Goal: Task Accomplishment & Management: Manage account settings

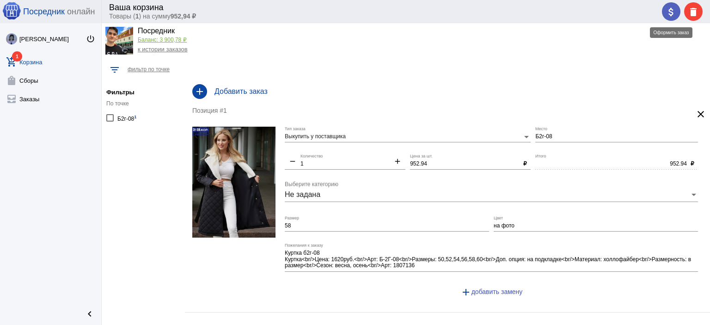
click at [675, 11] on mat-icon "attach_money" at bounding box center [671, 11] width 11 height 11
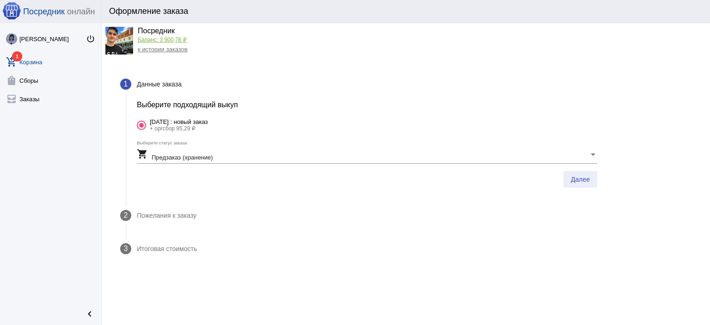
drag, startPoint x: 581, startPoint y: 179, endPoint x: 582, endPoint y: 184, distance: 5.3
click at [581, 180] on span "Далее" at bounding box center [580, 179] width 19 height 7
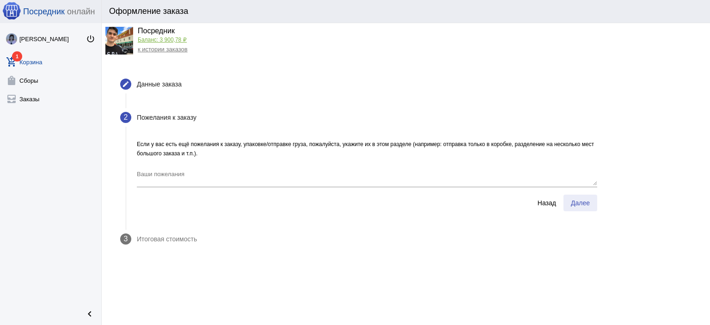
click at [576, 202] on span "Далее" at bounding box center [580, 202] width 19 height 7
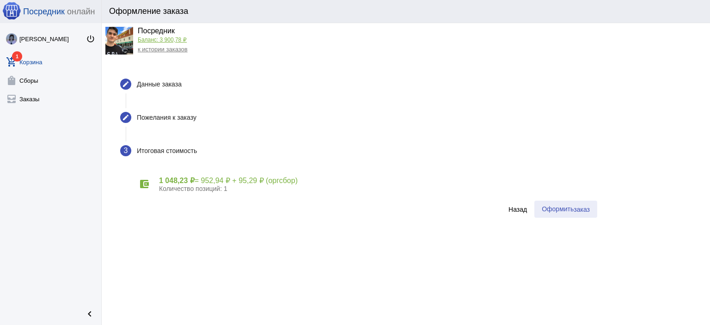
drag, startPoint x: 575, startPoint y: 212, endPoint x: 531, endPoint y: 224, distance: 46.0
click at [573, 216] on button "Оформить заказ" at bounding box center [565, 209] width 63 height 17
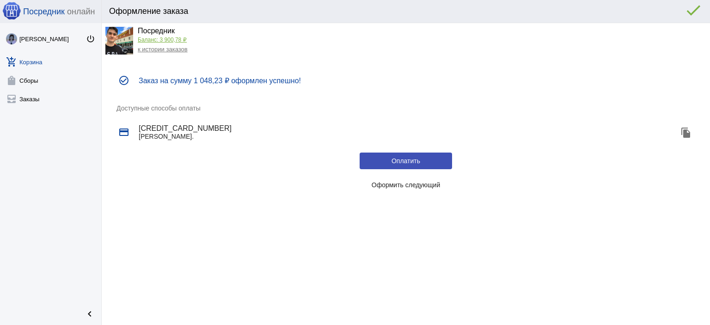
click at [160, 50] on link "к истории заказов" at bounding box center [163, 49] width 50 height 7
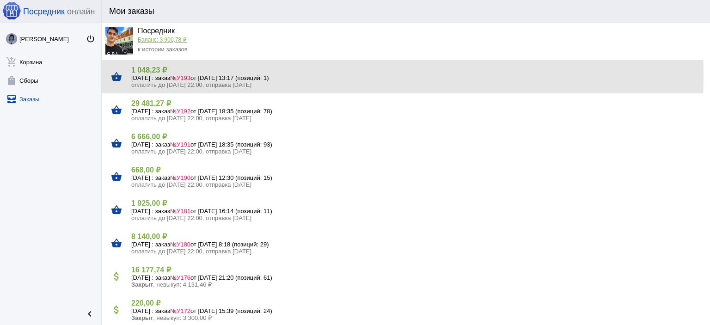
click at [177, 75] on h5 "22 сентября Понедельник : заказ №У193 от 21.09.2025, 13:17 (позиций: 1)" at bounding box center [416, 77] width 571 height 7
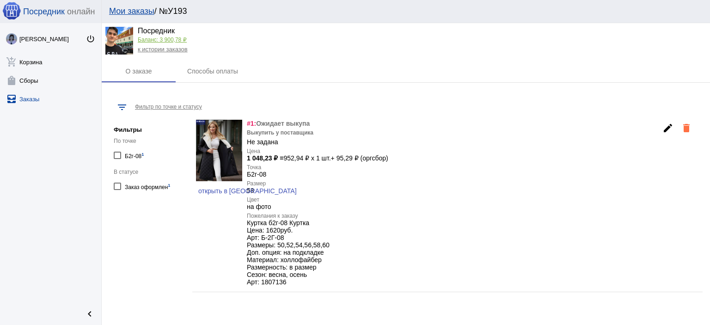
click at [162, 49] on link "к истории заказов" at bounding box center [163, 49] width 50 height 7
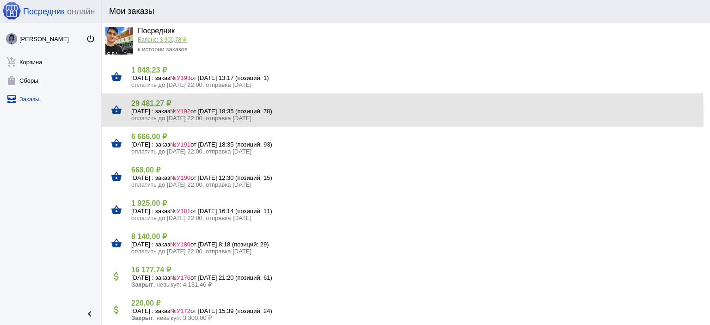
click at [165, 115] on span "оплатить до 20.09.2025 22:00, отправка 22.09.2025" at bounding box center [191, 118] width 120 height 7
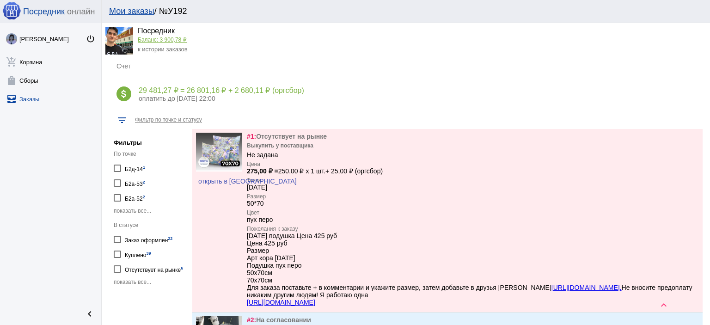
scroll to position [185, 0]
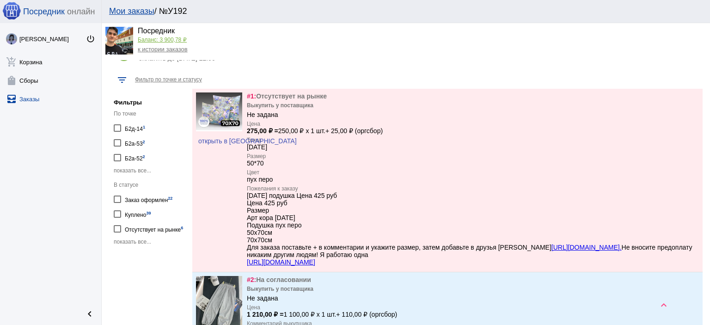
click at [139, 248] on div "Фильтры По точке Б2д-14 1 Б2а-53 2 Б2а-52 2 показать все... В статусе Заказ офо…" at bounding box center [151, 171] width 74 height 164
click at [141, 241] on span "показать все..." at bounding box center [132, 242] width 37 height 6
click at [141, 242] on div "На согласовании 3" at bounding box center [148, 243] width 46 height 12
checkbox input "true"
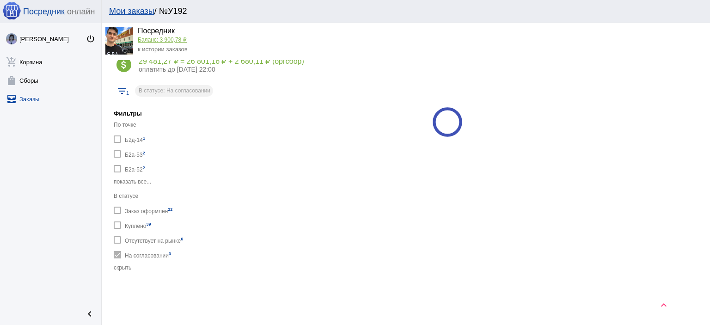
scroll to position [185, 0]
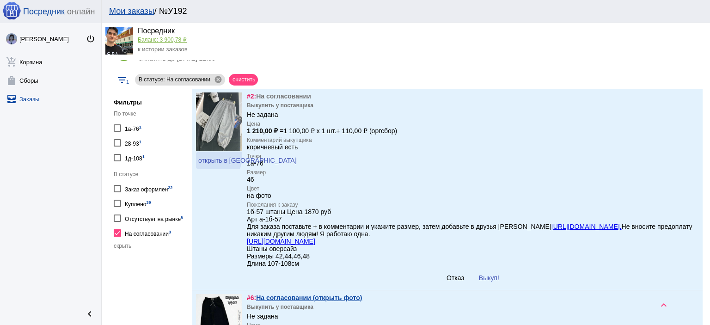
click at [216, 158] on span "открыть в VK" at bounding box center [247, 160] width 98 height 7
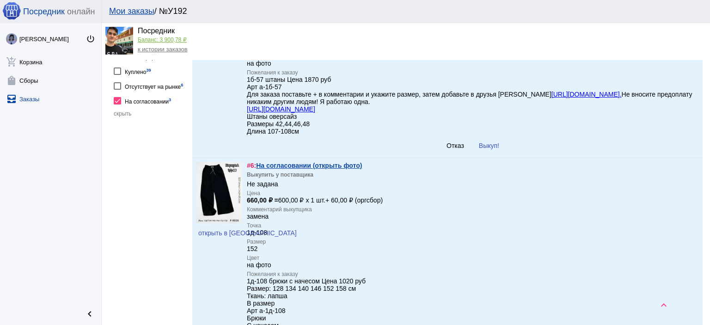
scroll to position [324, 0]
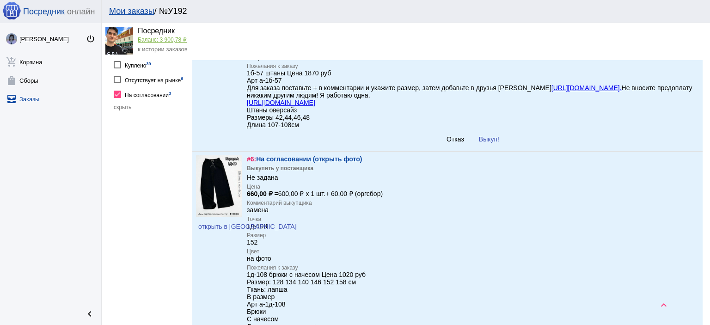
click at [357, 163] on link "На согласовании (открыть фото)" at bounding box center [309, 158] width 106 height 7
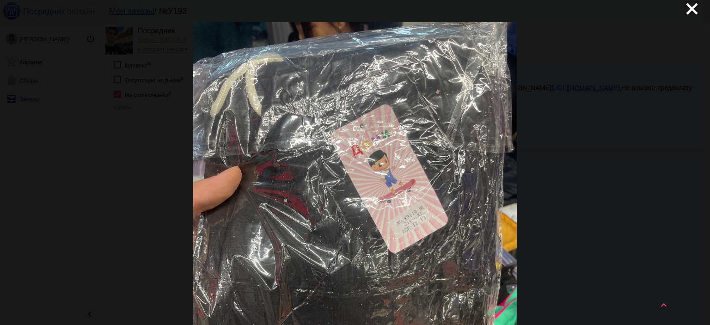
scroll to position [0, 0]
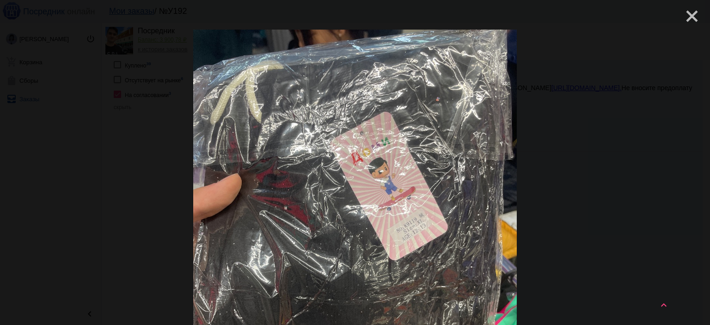
click at [683, 18] on mat-icon "close" at bounding box center [688, 12] width 11 height 11
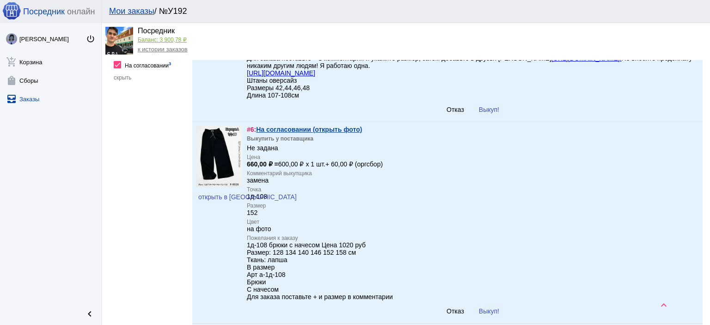
scroll to position [370, 0]
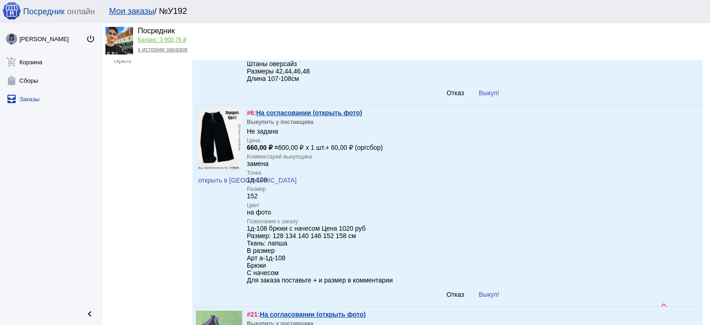
click at [328, 113] on link "На согласовании (открыть фото)" at bounding box center [309, 112] width 106 height 7
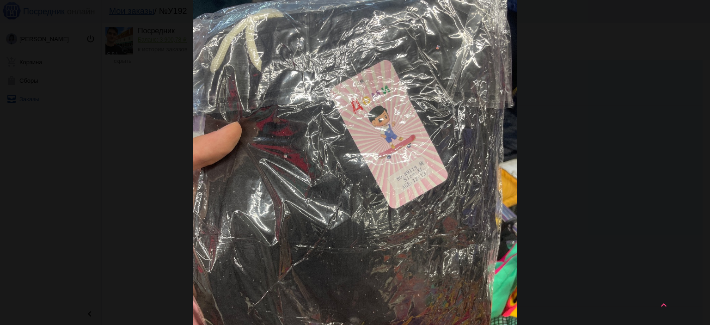
scroll to position [0, 0]
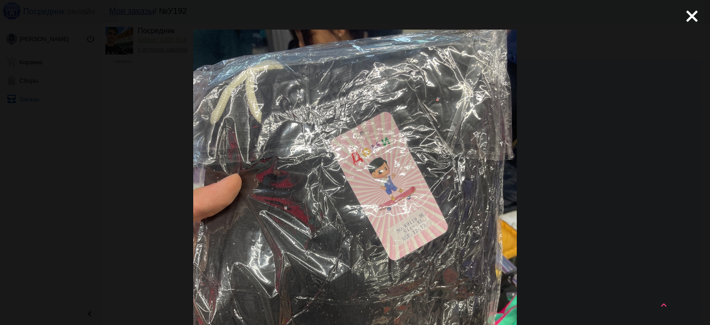
drag, startPoint x: 691, startPoint y: 22, endPoint x: 673, endPoint y: 33, distance: 20.4
click at [690, 18] on mat-icon "close" at bounding box center [688, 12] width 11 height 11
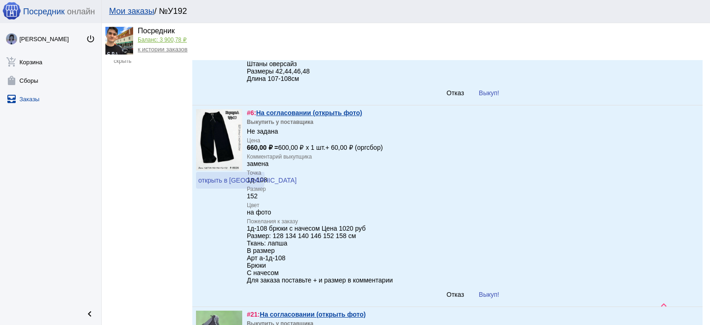
click at [231, 183] on span "открыть в VK" at bounding box center [247, 180] width 98 height 7
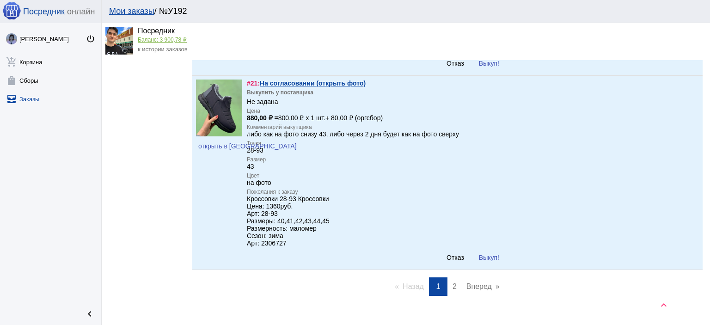
scroll to position [555, 0]
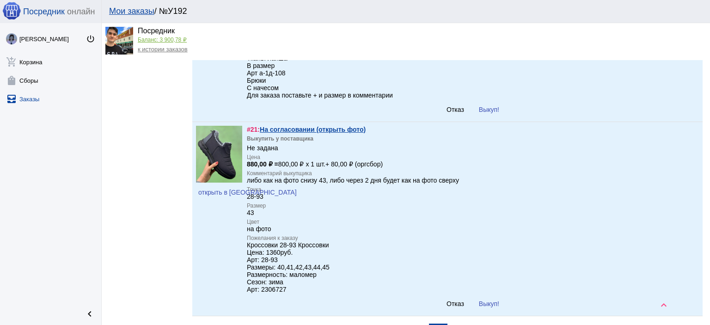
click at [349, 133] on link "На согласовании (открыть фото)" at bounding box center [313, 129] width 106 height 7
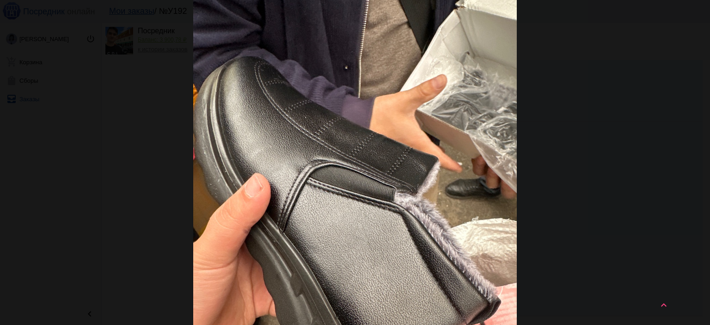
scroll to position [1, 0]
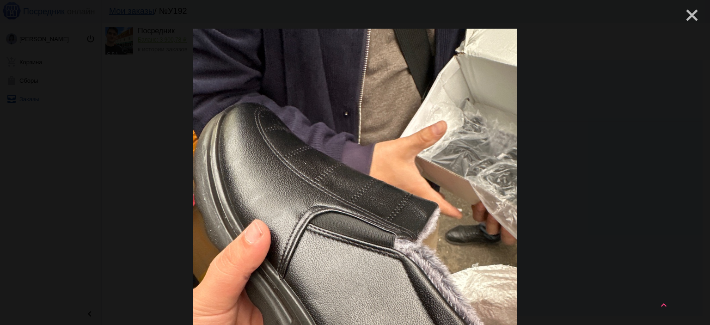
click at [685, 17] on mat-icon "close" at bounding box center [688, 11] width 11 height 11
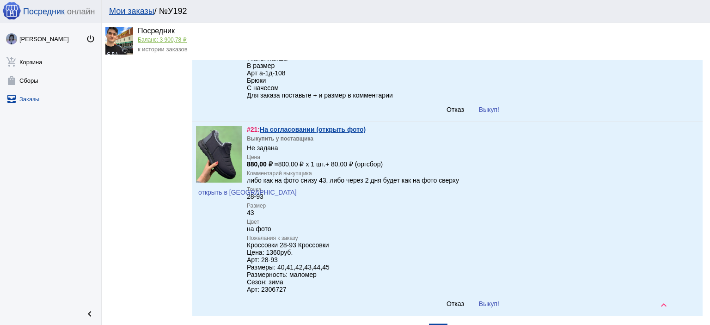
click at [341, 133] on link "На согласовании (открыть фото)" at bounding box center [313, 129] width 106 height 7
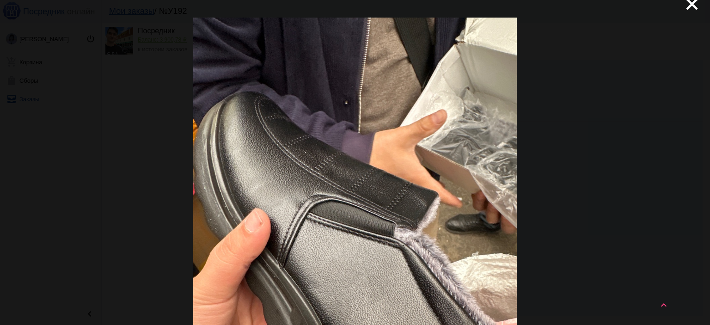
scroll to position [0, 0]
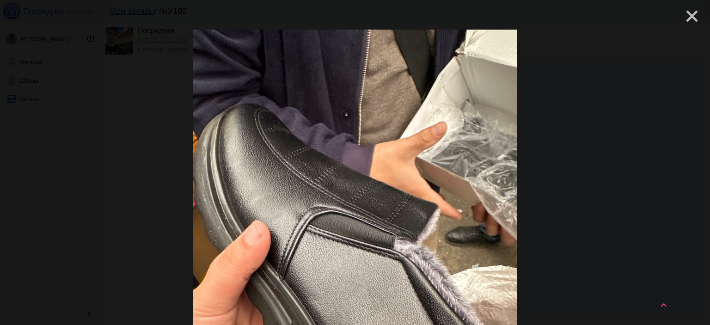
click at [689, 18] on mat-icon "close" at bounding box center [688, 12] width 11 height 11
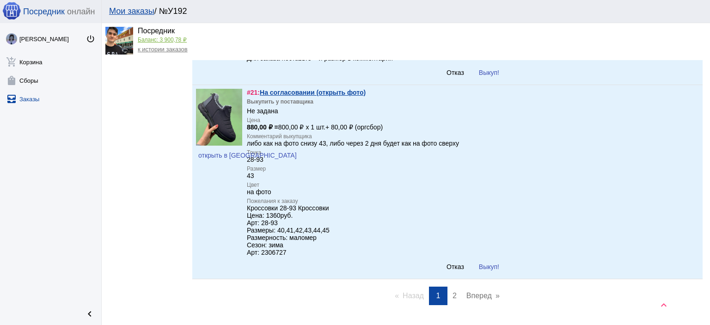
scroll to position [640, 0]
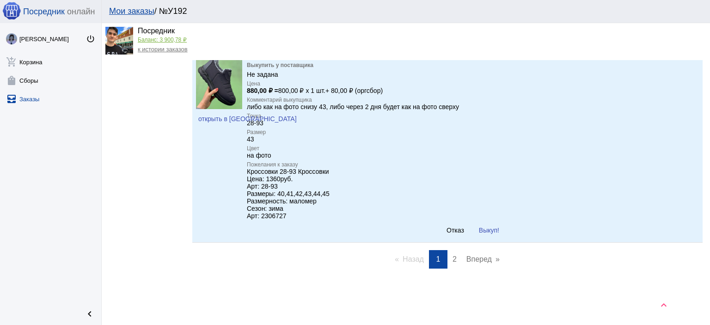
click at [475, 230] on button "Выкуп!" at bounding box center [488, 230] width 35 height 17
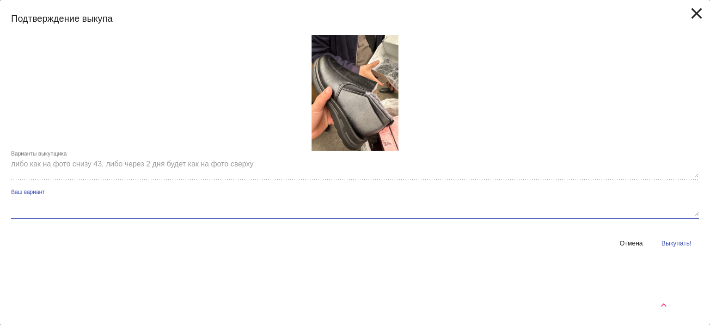
click at [410, 212] on textarea "Ваш вариант" at bounding box center [355, 206] width 688 height 18
type textarea "ждем 2 дня"
click at [666, 237] on button "Выкупать!" at bounding box center [676, 243] width 45 height 17
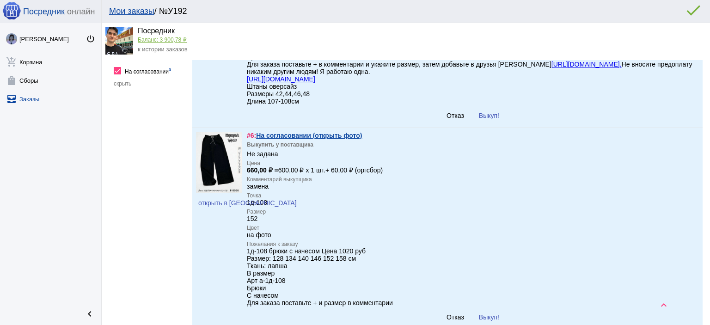
scroll to position [177, 0]
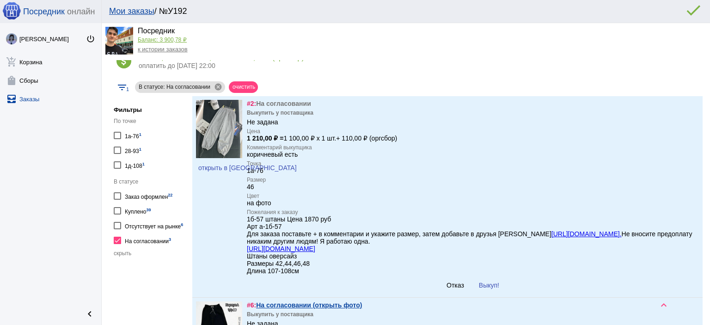
click at [165, 40] on link "Баланс: 3 900,78 ₽" at bounding box center [162, 40] width 49 height 6
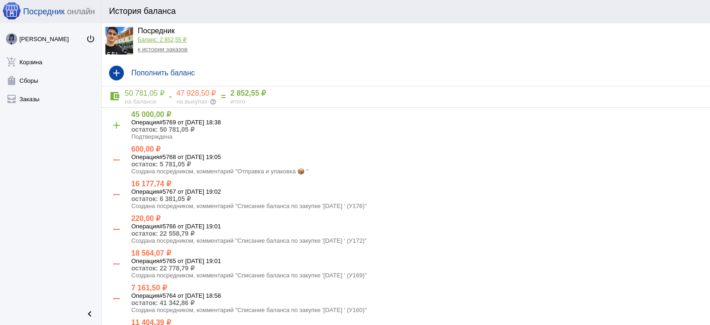
click at [172, 51] on link "к истории заказов" at bounding box center [163, 49] width 50 height 7
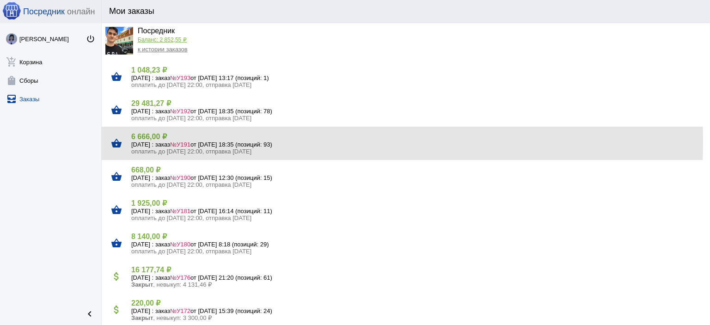
click at [164, 142] on h5 "21 сентября Воскресенье : заказ №У191 от 20.09.2025, 18:35 (позиций: 93)" at bounding box center [416, 144] width 571 height 7
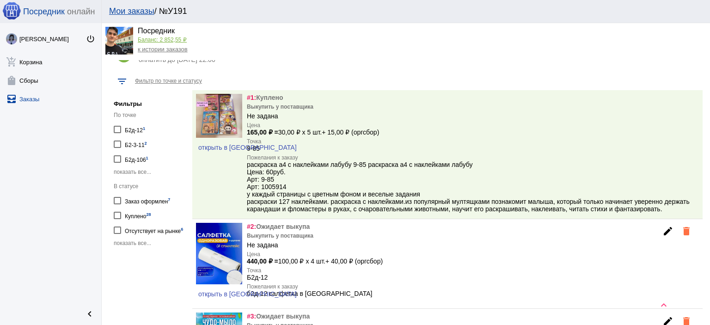
scroll to position [185, 0]
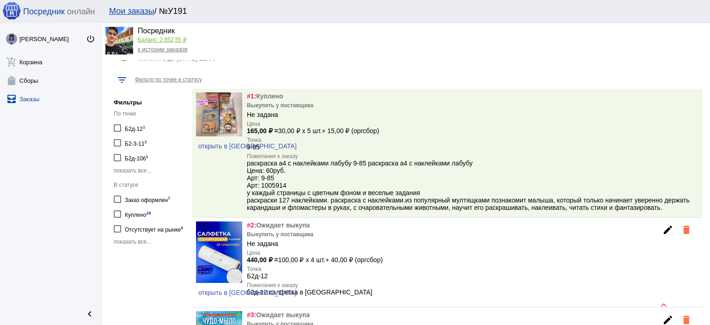
click at [122, 239] on span "показать все..." at bounding box center [132, 242] width 37 height 6
click at [131, 244] on div "На согласовании 10" at bounding box center [149, 243] width 49 height 12
checkbox input "true"
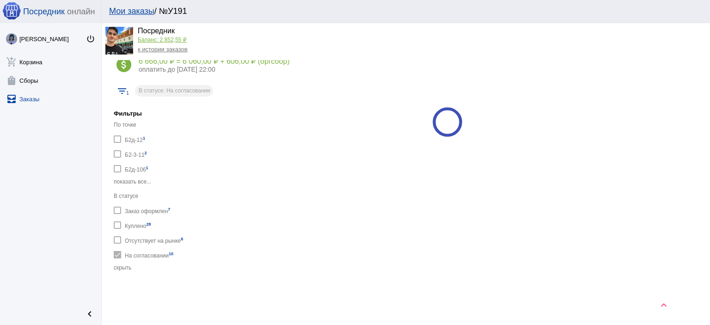
scroll to position [185, 0]
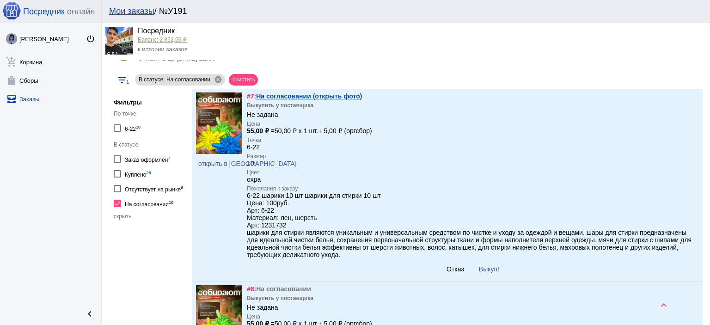
click at [321, 98] on link "На согласовании (открыть фото)" at bounding box center [309, 95] width 106 height 7
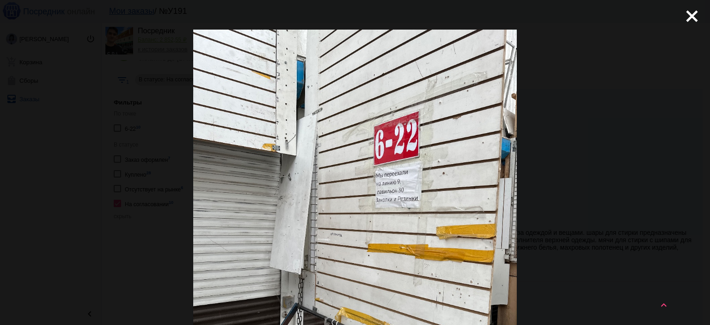
click at [673, 20] on div "close get_app скачать" at bounding box center [355, 301] width 710 height 603
click at [683, 18] on mat-icon "close" at bounding box center [688, 12] width 11 height 11
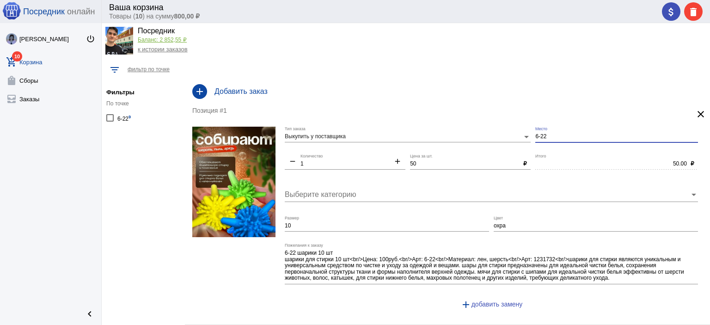
drag, startPoint x: 546, startPoint y: 135, endPoint x: 509, endPoint y: 135, distance: 37.0
click at [509, 135] on div "Выкупить у поставщика Тип заказа 6-22 Место remove 1 Количество add 50 Цена за …" at bounding box center [494, 222] width 418 height 190
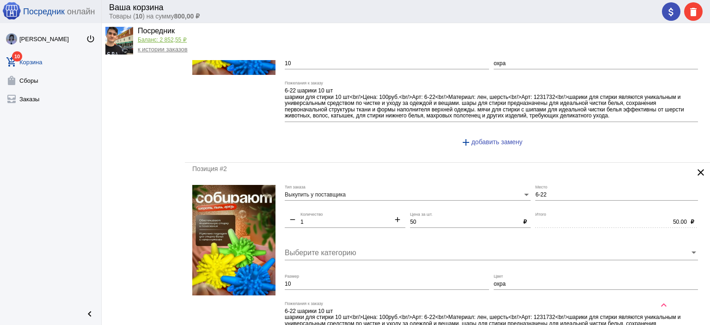
scroll to position [185, 0]
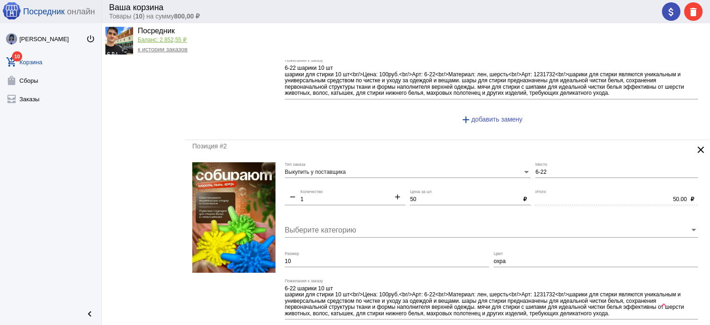
type input "9-30"
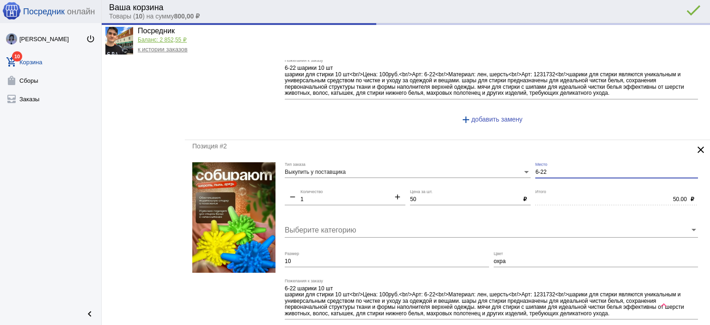
drag, startPoint x: 538, startPoint y: 170, endPoint x: 514, endPoint y: 164, distance: 24.2
click at [514, 164] on div "Выкупить у поставщика Тип заказа 6-22 Место remove 1 Количество add 50 Цена за …" at bounding box center [494, 257] width 418 height 190
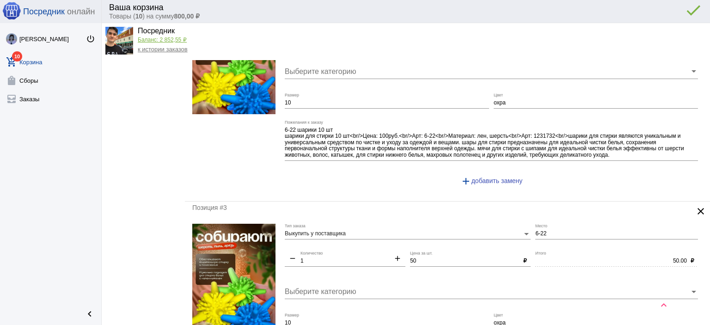
scroll to position [370, 0]
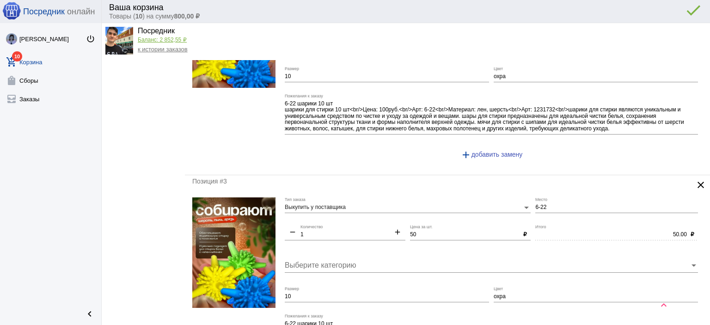
type input "9-30"
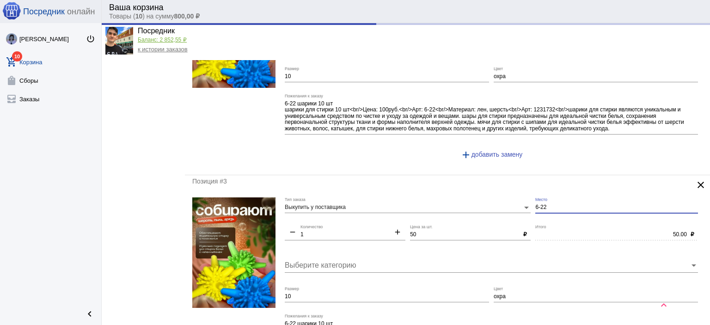
drag, startPoint x: 551, startPoint y: 208, endPoint x: 494, endPoint y: 200, distance: 57.9
click at [499, 201] on div "Выкупить у поставщика Тип заказа 6-22 Место remove 1 Количество add 50 Цена за …" at bounding box center [494, 292] width 418 height 190
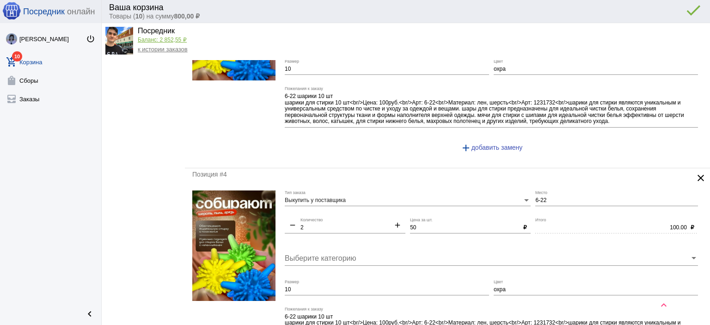
scroll to position [601, 0]
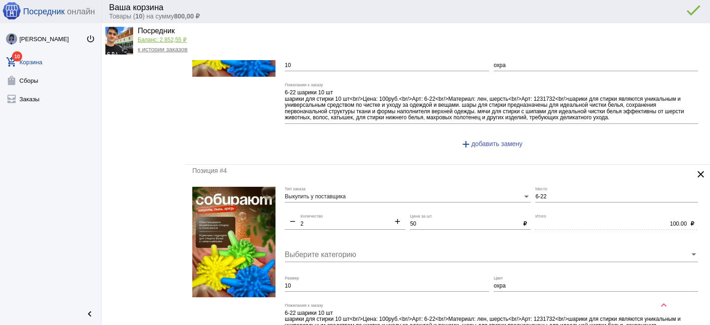
type input "9-30"
drag, startPoint x: 557, startPoint y: 195, endPoint x: 482, endPoint y: 187, distance: 74.8
click at [482, 187] on div "Выкупить у поставщика Тип заказа 6-22 Место remove 2 Количество add 50 Цена за …" at bounding box center [494, 282] width 418 height 190
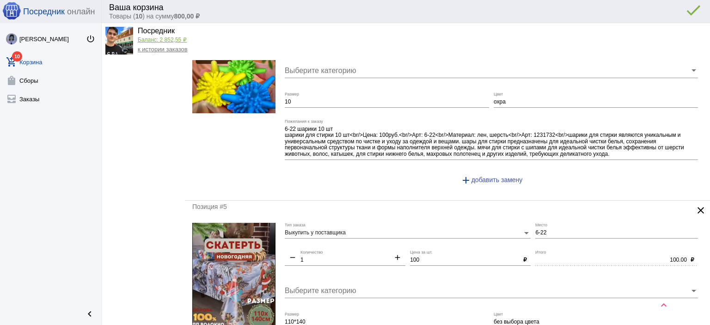
scroll to position [786, 0]
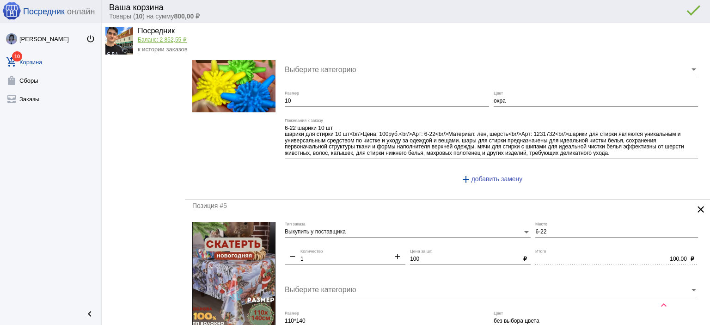
type input "9-30"
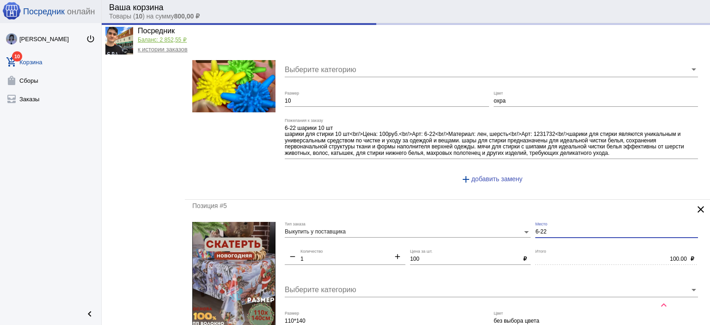
drag, startPoint x: 552, startPoint y: 229, endPoint x: 449, endPoint y: 225, distance: 102.7
click at [449, 225] on div "Выкупить у поставщика Тип заказа 6-22 Место remove 1 Количество add 100 Цена за…" at bounding box center [494, 307] width 418 height 171
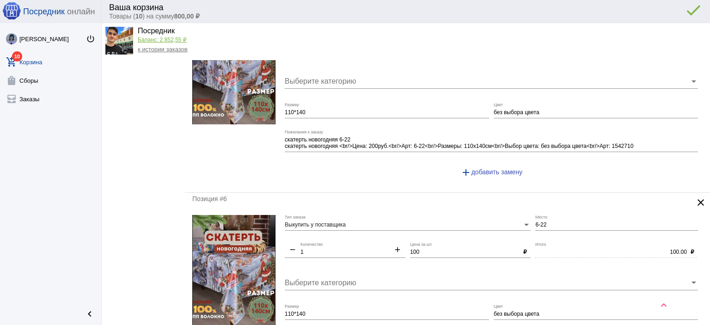
scroll to position [1017, 0]
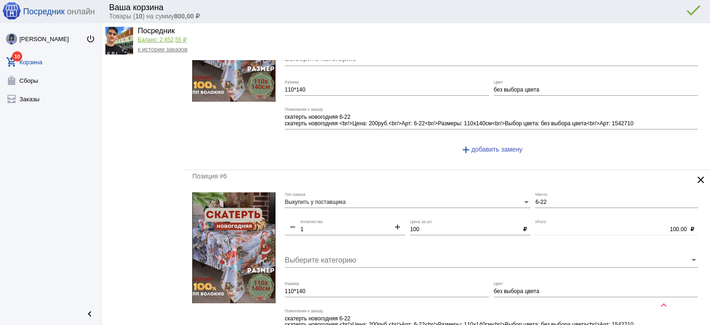
type input "9-30"
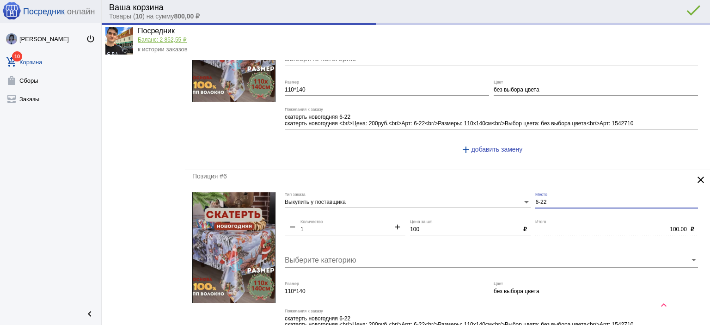
drag, startPoint x: 544, startPoint y: 200, endPoint x: 525, endPoint y: 195, distance: 20.4
click at [525, 195] on div "Выкупить у поставщика Тип заказа 6-22 Место remove 1 Количество add 100 Цена за…" at bounding box center [494, 277] width 418 height 171
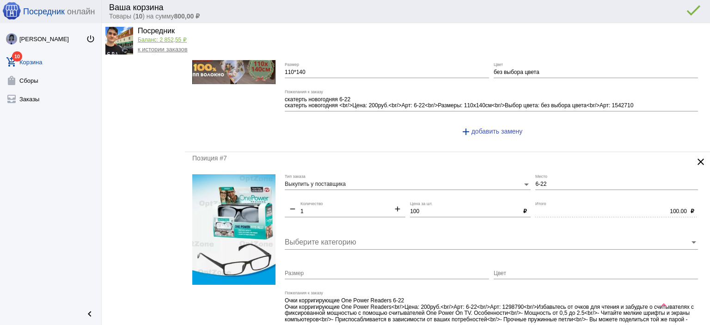
scroll to position [1248, 0]
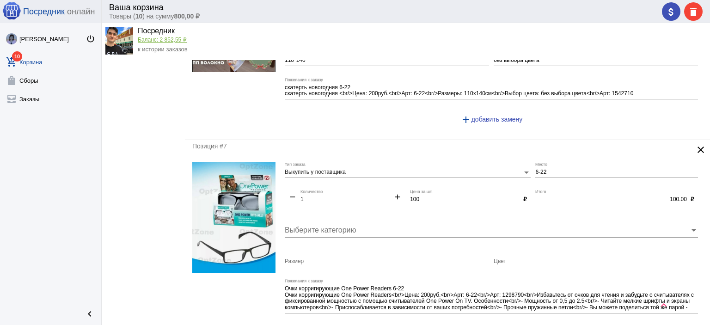
type input "9-30"
drag, startPoint x: 549, startPoint y: 165, endPoint x: 491, endPoint y: 161, distance: 57.9
click at [491, 162] on div "Выкупить у поставщика Тип заказа 6-22 Место remove 1 Количество add 100 Цена за…" at bounding box center [494, 254] width 418 height 184
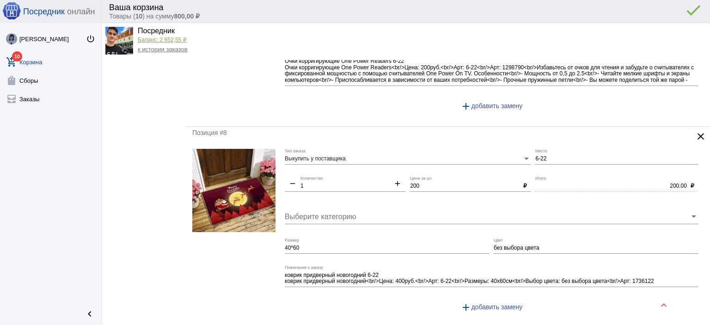
scroll to position [1479, 0]
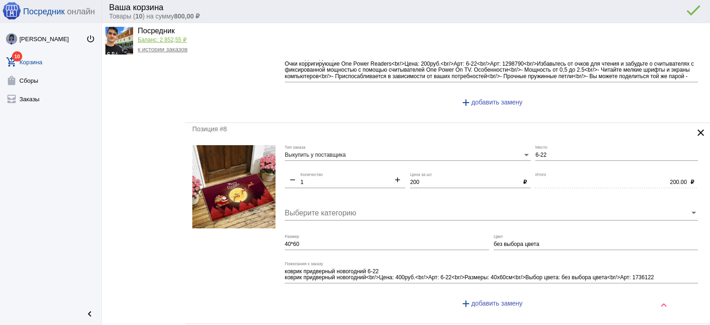
type input "9-30"
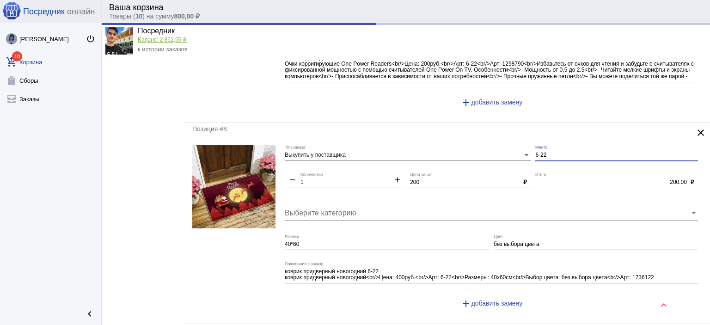
drag, startPoint x: 543, startPoint y: 149, endPoint x: 495, endPoint y: 142, distance: 47.7
click at [496, 145] on div "Выкупить у поставщика Тип заказа 6-22 Место remove 1 Количество add 200 Цена за…" at bounding box center [494, 230] width 418 height 171
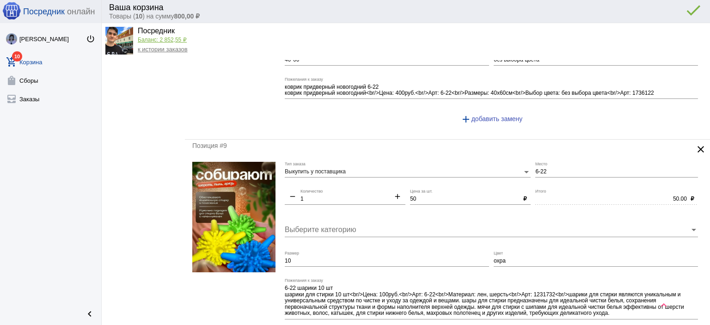
scroll to position [1664, 0]
type input "9-30"
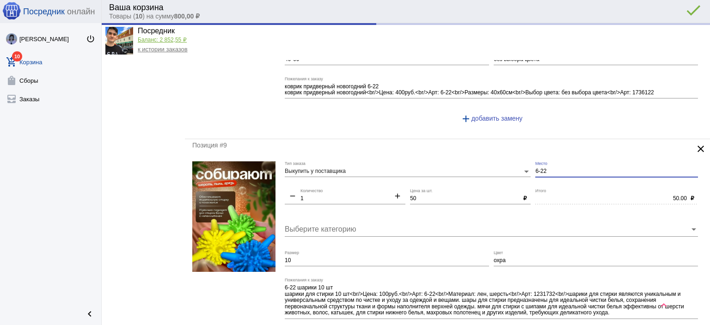
drag, startPoint x: 549, startPoint y: 164, endPoint x: 453, endPoint y: 144, distance: 97.8
click at [454, 144] on div "Позиция #9 clear Выкупить у поставщика Тип заказа 6-22 Место remove 1 Количеств…" at bounding box center [447, 249] width 525 height 220
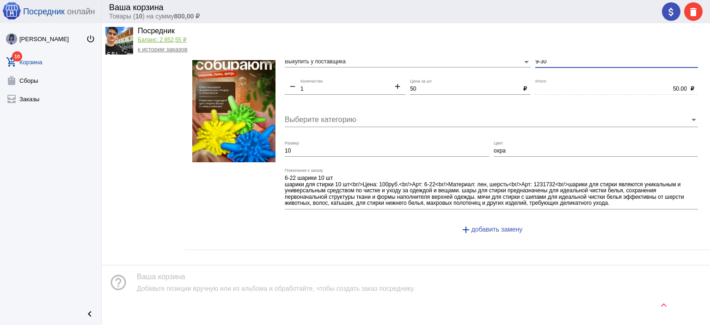
scroll to position [0, 0]
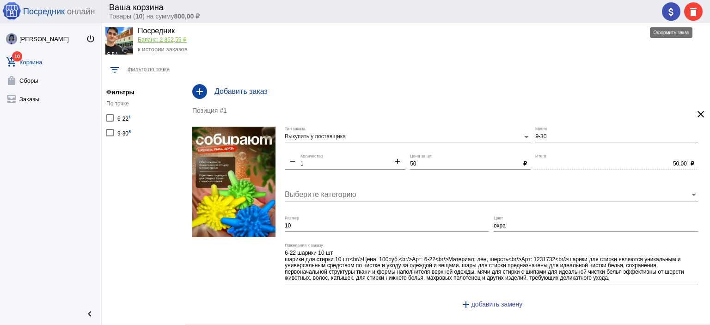
type input "9-30"
click at [675, 10] on div "attach_money delete" at bounding box center [682, 11] width 41 height 18
click at [669, 11] on mat-icon "attach_money" at bounding box center [671, 11] width 11 height 11
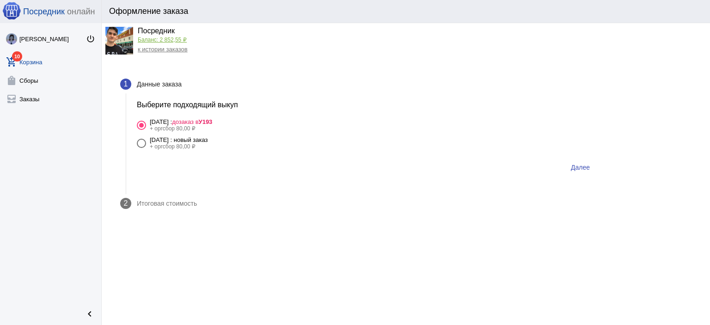
click at [578, 163] on button "Далее" at bounding box center [580, 167] width 34 height 17
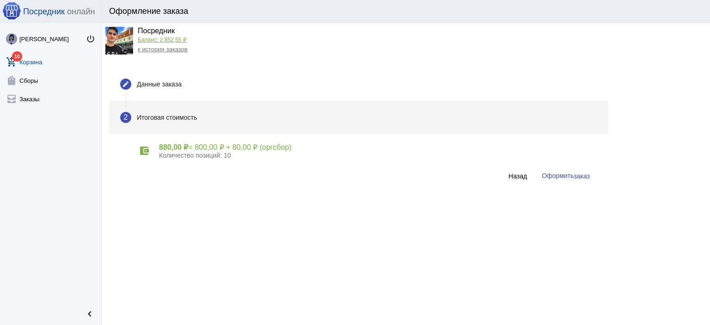
click at [581, 183] on button "Оформить заказ" at bounding box center [565, 175] width 63 height 17
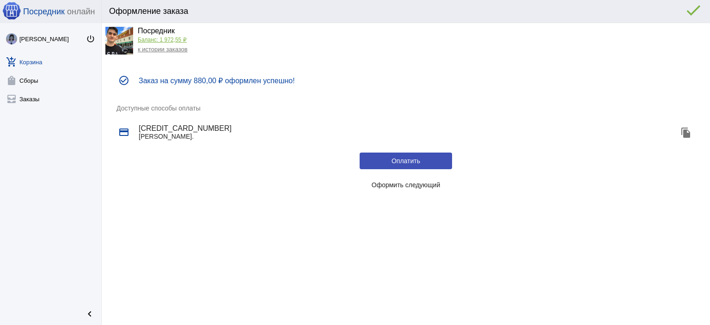
drag, startPoint x: 431, startPoint y: 186, endPoint x: 426, endPoint y: 186, distance: 5.1
click at [430, 186] on span "Оформить следующий" at bounding box center [406, 184] width 69 height 7
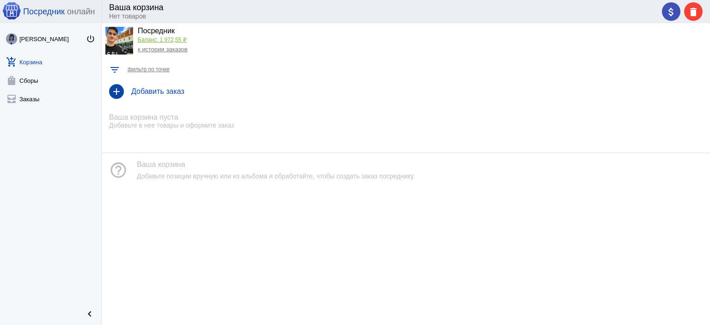
drag, startPoint x: 153, startPoint y: 49, endPoint x: 156, endPoint y: 56, distance: 7.5
click at [153, 49] on link "к истории заказов" at bounding box center [163, 49] width 50 height 7
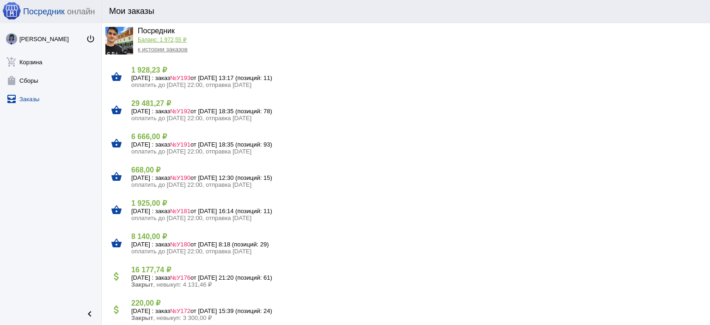
click at [159, 148] on span "оплатить до 20.09.2025 22:00, отправка 22.09.2025" at bounding box center [191, 151] width 120 height 7
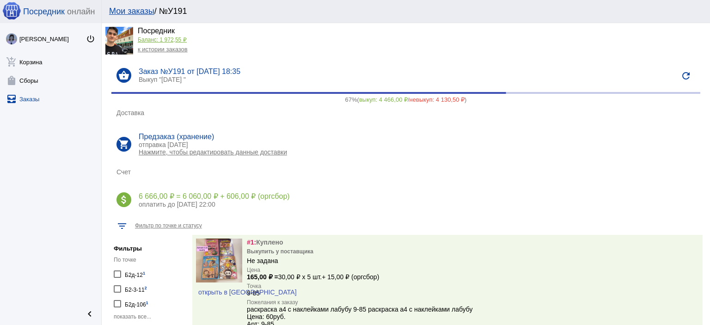
scroll to position [185, 0]
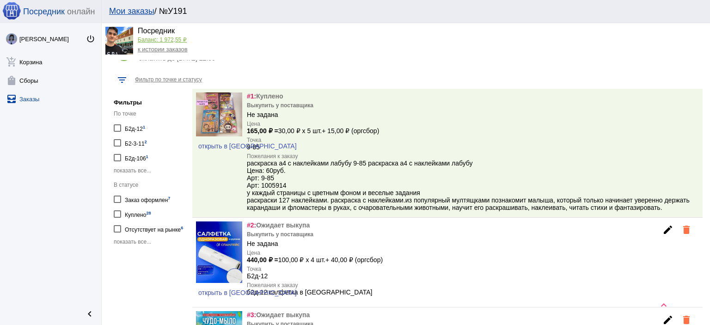
click at [143, 240] on span "показать все..." at bounding box center [132, 242] width 37 height 6
drag, startPoint x: 146, startPoint y: 242, endPoint x: 165, endPoint y: 239, distance: 18.8
click at [147, 242] on div "На согласовании 10" at bounding box center [149, 243] width 49 height 12
checkbox input "true"
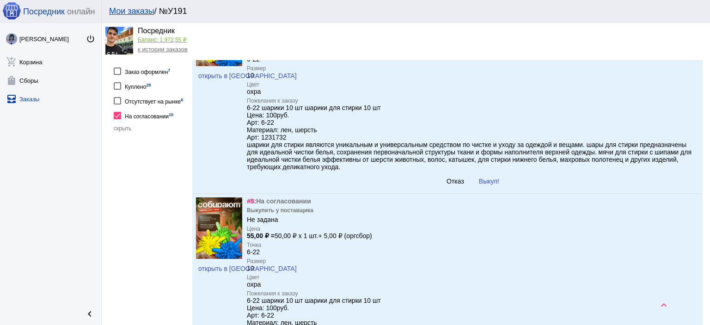
scroll to position [277, 0]
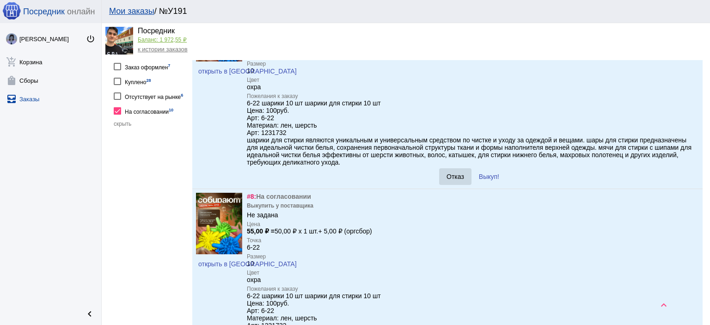
click at [458, 185] on button "Отказ" at bounding box center [455, 176] width 32 height 17
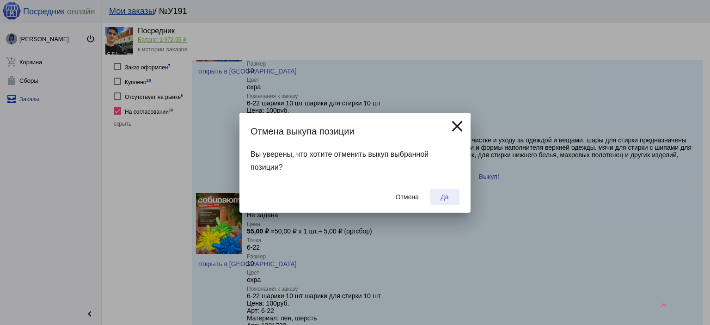
click at [452, 200] on button "Да" at bounding box center [445, 197] width 30 height 17
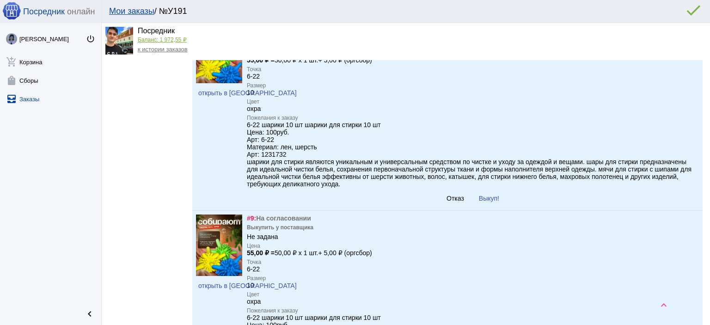
scroll to position [462, 0]
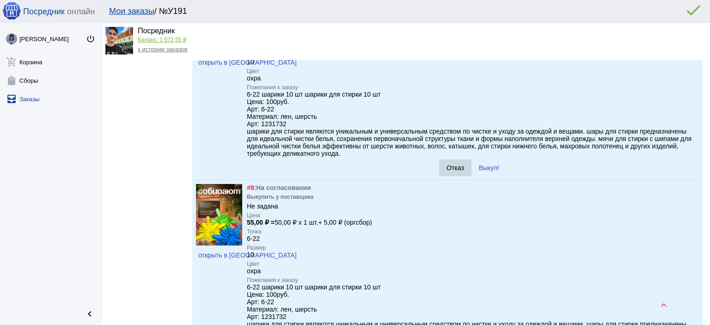
click at [452, 171] on span "Отказ" at bounding box center [455, 167] width 18 height 7
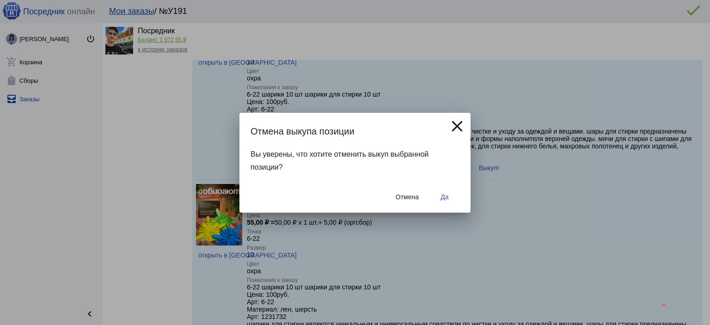
click at [457, 207] on div "Отмена Да" at bounding box center [355, 196] width 209 height 31
click at [451, 201] on button "Да" at bounding box center [445, 197] width 30 height 17
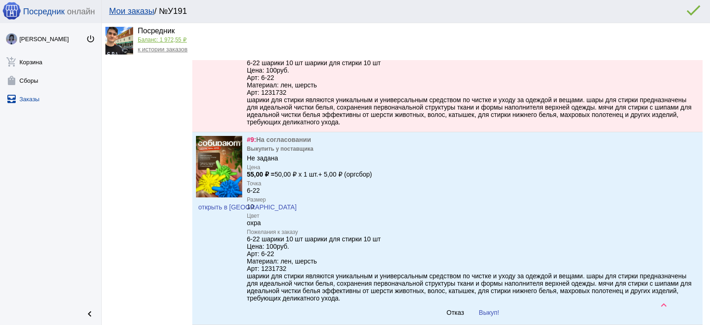
scroll to position [601, 0]
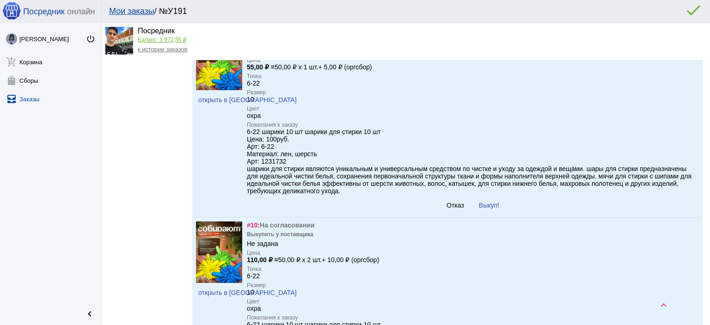
click at [449, 209] on div "#9: На согласовании Выкупить у поставщика Не задана Цена 55,00 ₽ = 50,00 ₽ x 1 …" at bounding box center [473, 121] width 452 height 185
click at [449, 209] on span "Отказ" at bounding box center [455, 205] width 18 height 7
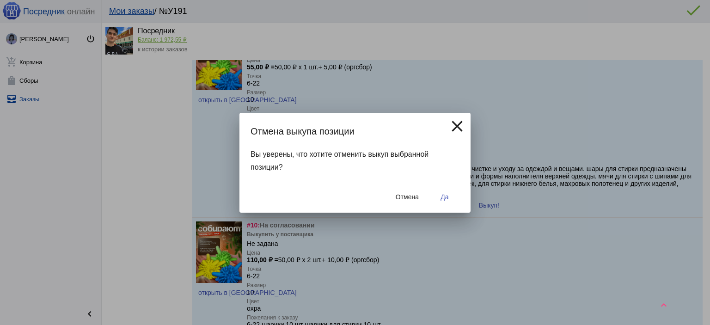
click at [446, 198] on span "Да" at bounding box center [444, 196] width 8 height 7
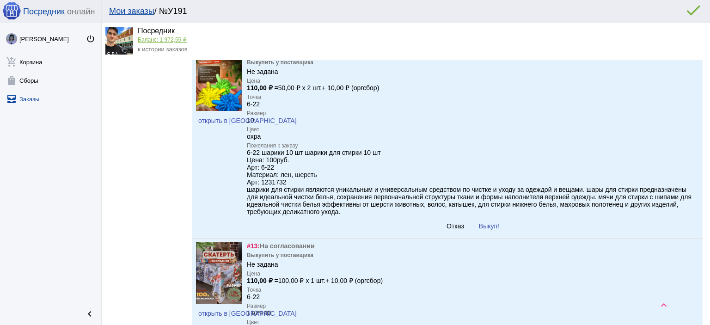
scroll to position [786, 0]
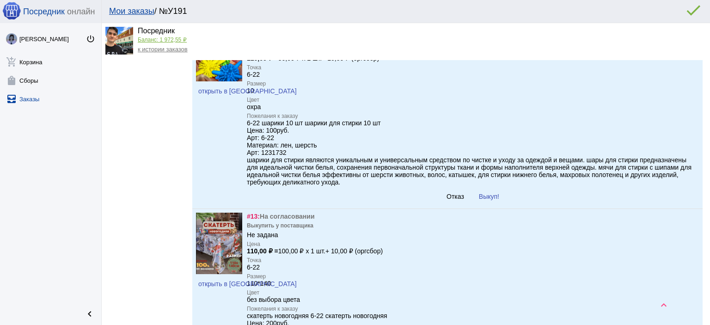
click at [447, 200] on span "Отказ" at bounding box center [455, 196] width 18 height 7
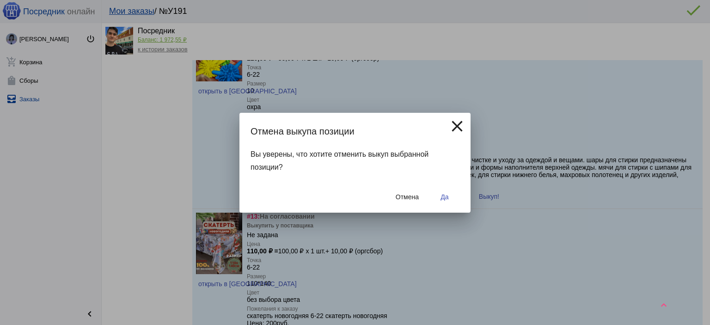
click at [447, 196] on span "Да" at bounding box center [444, 196] width 8 height 7
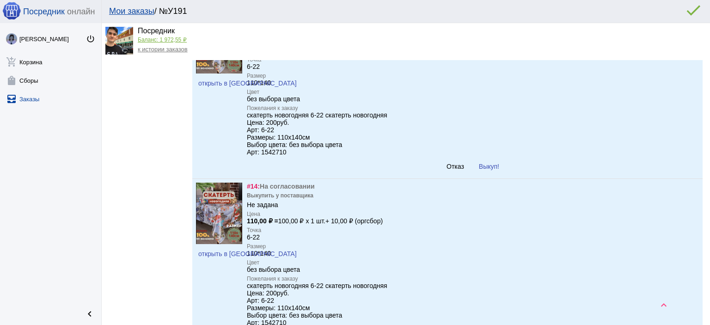
scroll to position [971, 0]
click at [446, 169] on span "Отказ" at bounding box center [455, 165] width 18 height 7
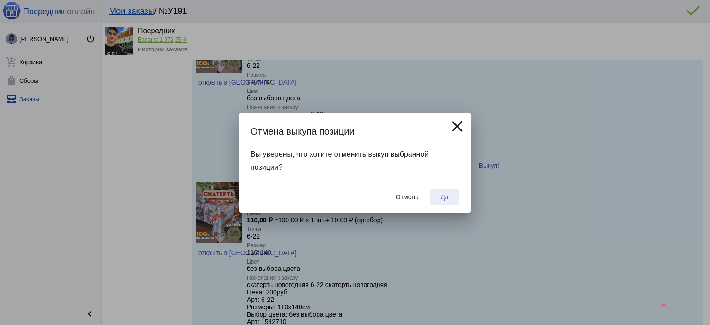
click at [446, 196] on span "Да" at bounding box center [444, 196] width 8 height 7
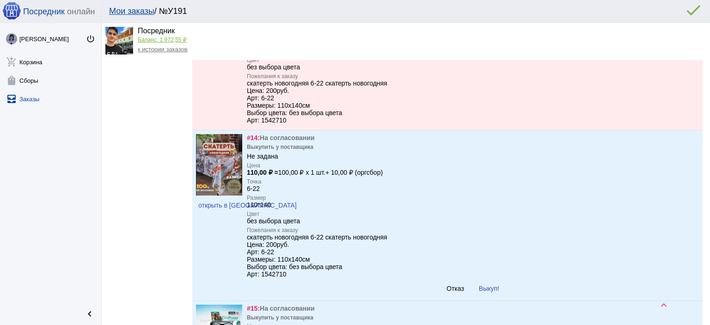
scroll to position [1156, 0]
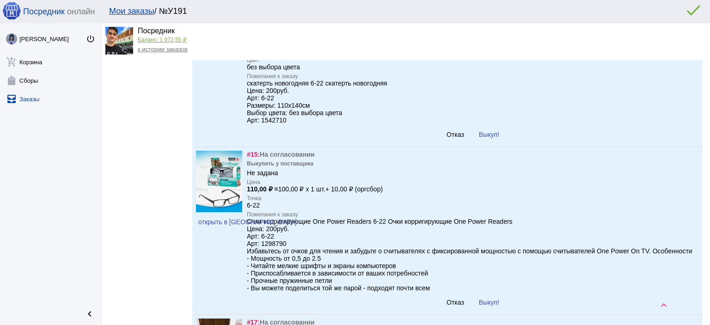
click at [452, 138] on span "Отказ" at bounding box center [455, 134] width 18 height 7
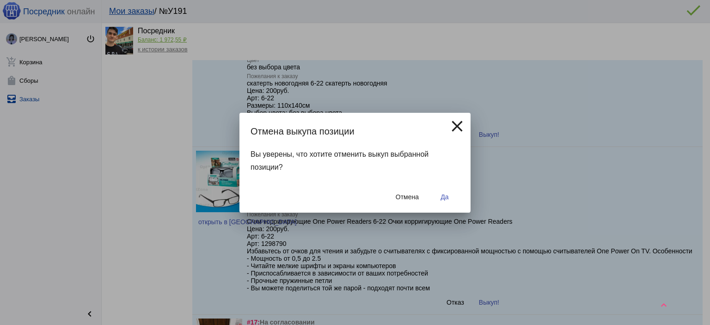
click at [446, 199] on span "Да" at bounding box center [444, 196] width 8 height 7
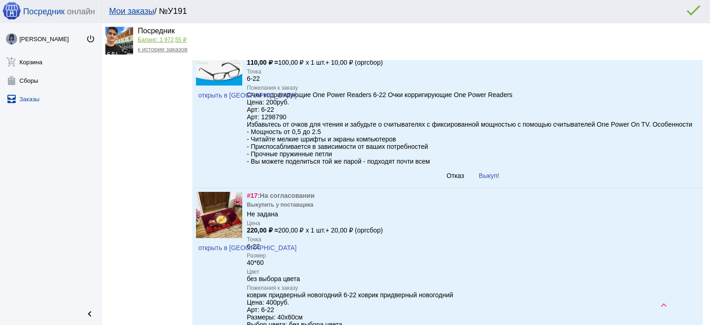
scroll to position [1294, 0]
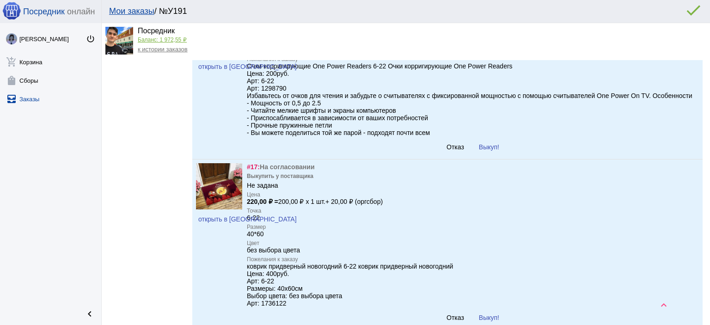
click at [450, 151] on span "Отказ" at bounding box center [455, 146] width 18 height 7
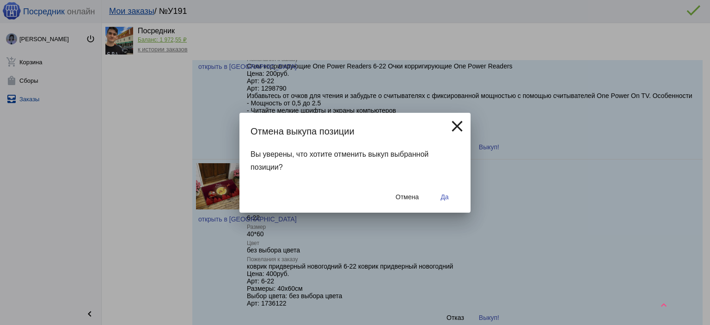
click at [446, 203] on button "Да" at bounding box center [445, 197] width 30 height 17
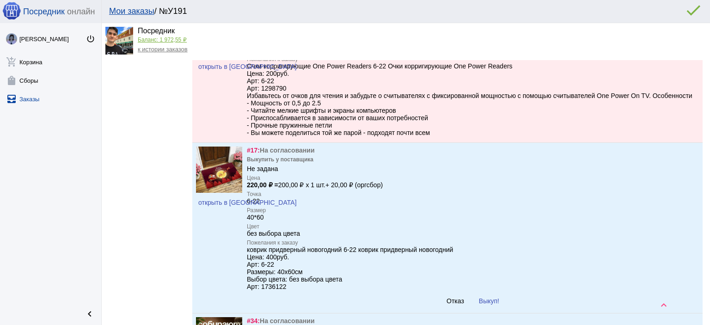
scroll to position [1479, 0]
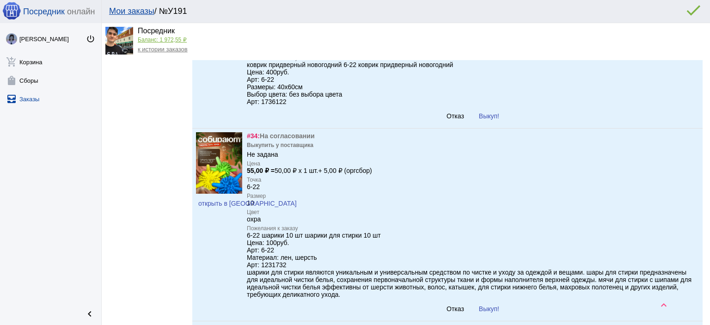
click at [450, 124] on button "Отказ" at bounding box center [455, 116] width 32 height 17
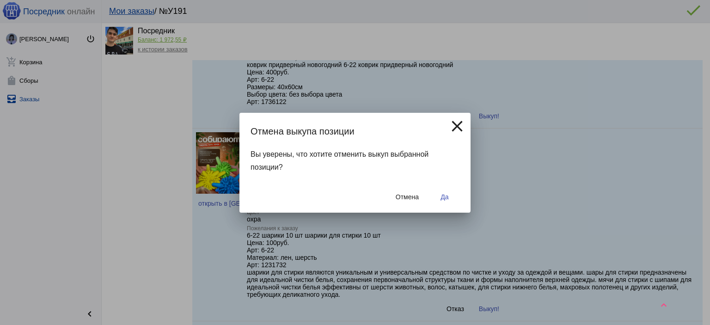
click at [446, 196] on span "Да" at bounding box center [444, 196] width 8 height 7
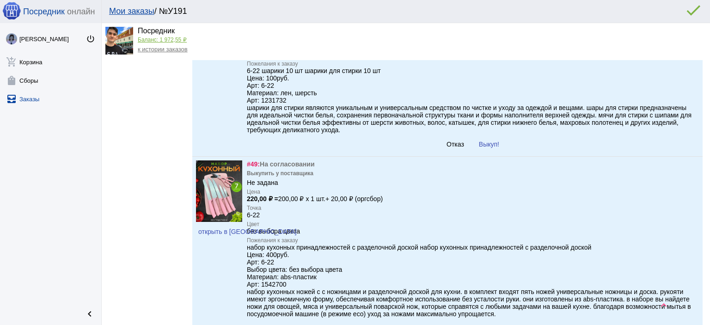
scroll to position [1664, 0]
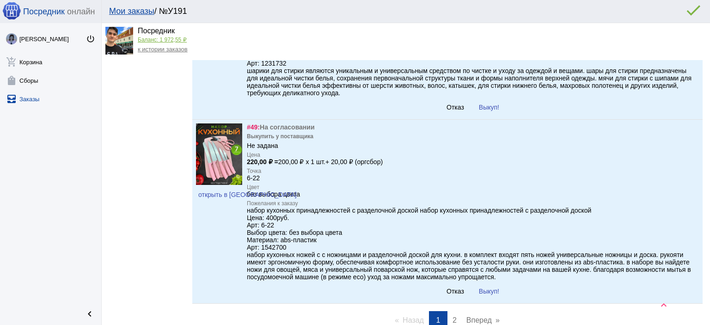
click at [455, 116] on button "Отказ" at bounding box center [455, 107] width 32 height 17
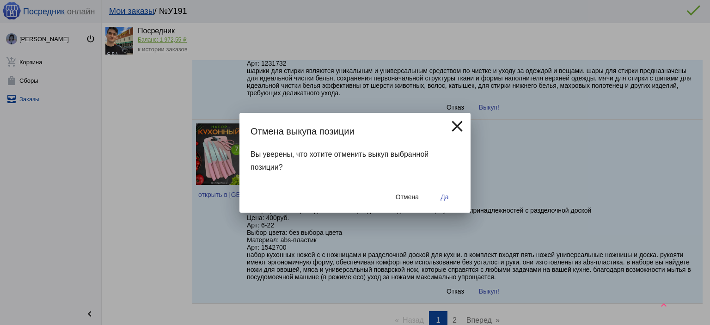
click at [450, 193] on button "Да" at bounding box center [445, 197] width 30 height 17
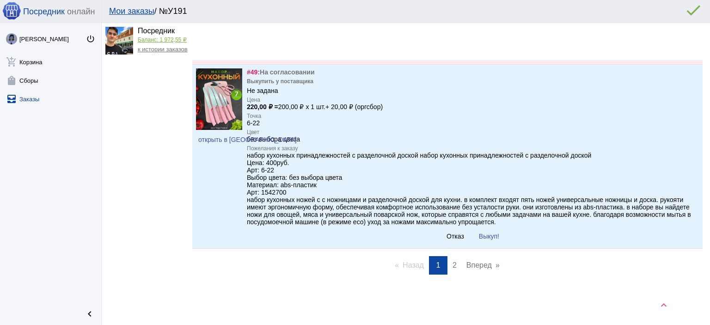
scroll to position [1756, 0]
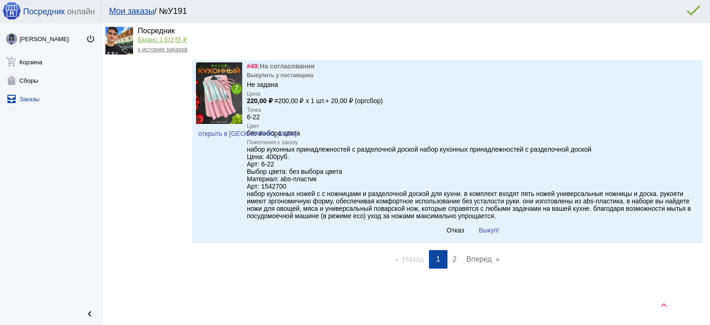
click at [452, 232] on span "Отказ" at bounding box center [455, 229] width 18 height 7
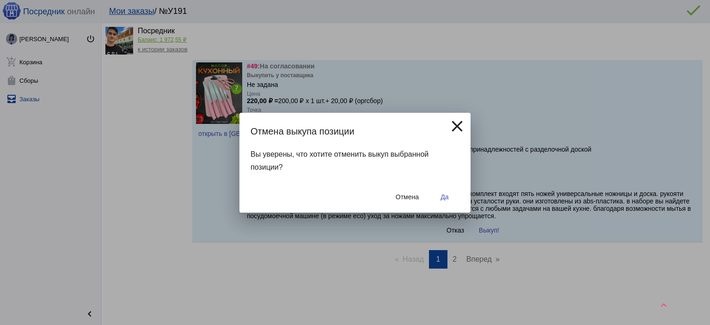
click at [453, 199] on button "Да" at bounding box center [445, 197] width 30 height 17
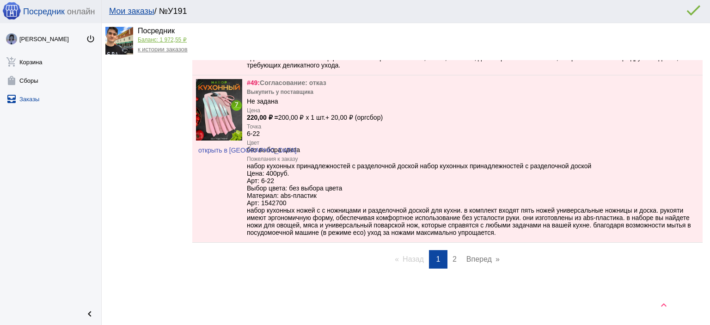
scroll to position [1740, 0]
